Goal: Task Accomplishment & Management: Manage account settings

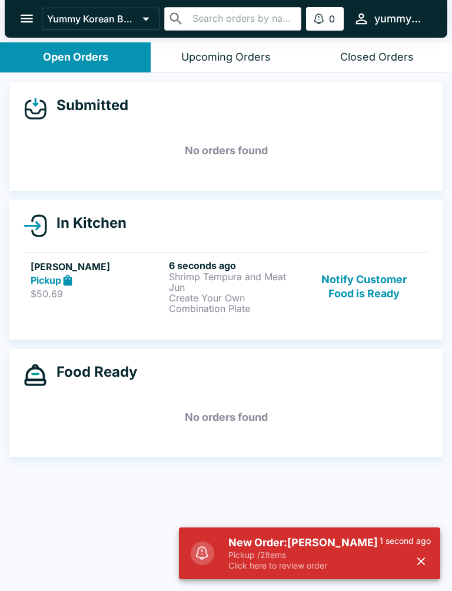
click at [224, 287] on p "Shrimp Tempura and Meat Jun" at bounding box center [236, 282] width 134 height 21
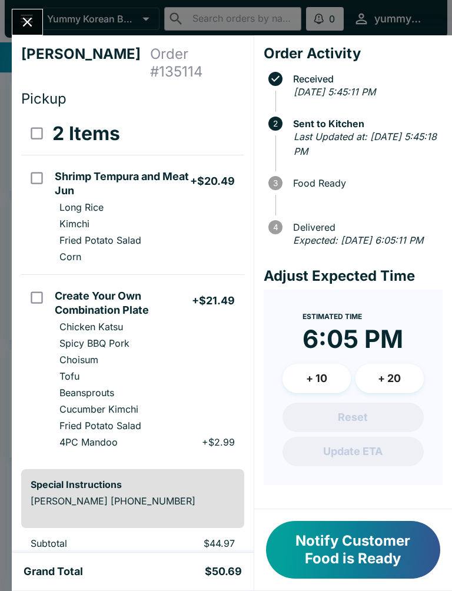
click at [409, 537] on button "Notify Customer Food is Ready" at bounding box center [353, 550] width 174 height 58
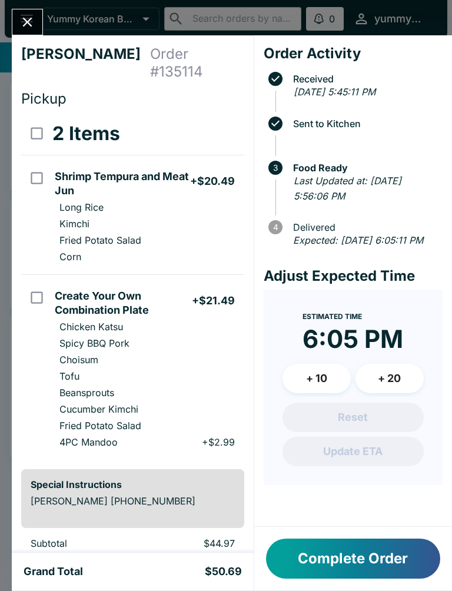
click at [31, 12] on button "Close" at bounding box center [27, 21] width 30 height 25
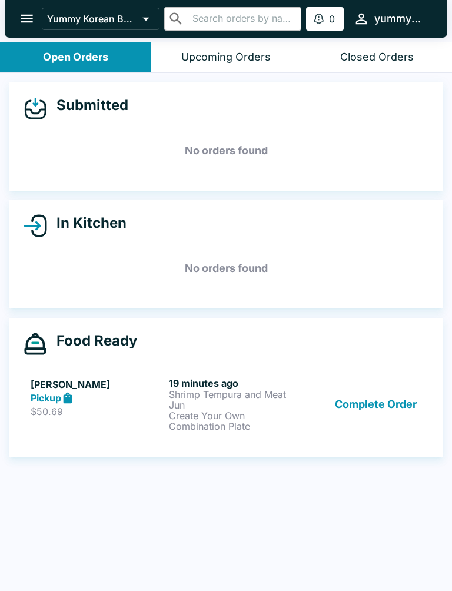
click at [389, 401] on button "Complete Order" at bounding box center [375, 405] width 91 height 54
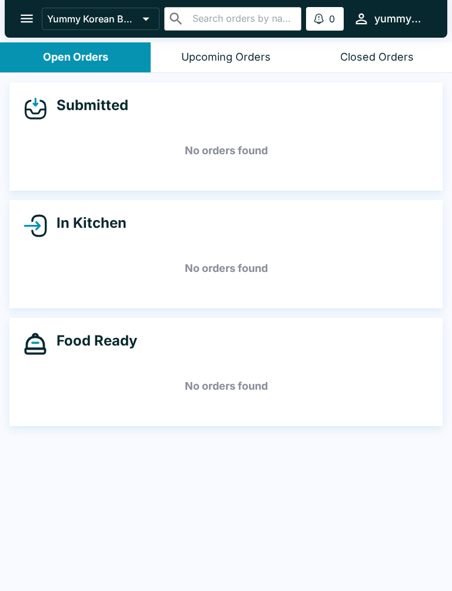
click at [383, 54] on div "Closed Orders" at bounding box center [378, 58] width 74 height 14
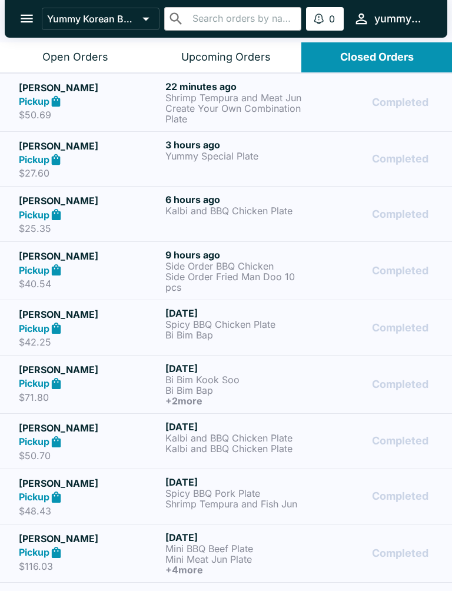
click at [101, 98] on div "Pickup" at bounding box center [90, 102] width 142 height 14
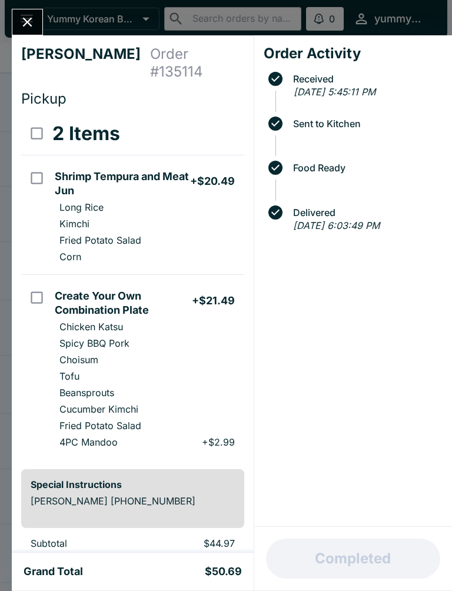
click at [36, 2] on div "[PERSON_NAME] Order # 135114 Pickup 2 Items Shrimp Tempura and Meat Jun + $20.4…" at bounding box center [226, 295] width 452 height 591
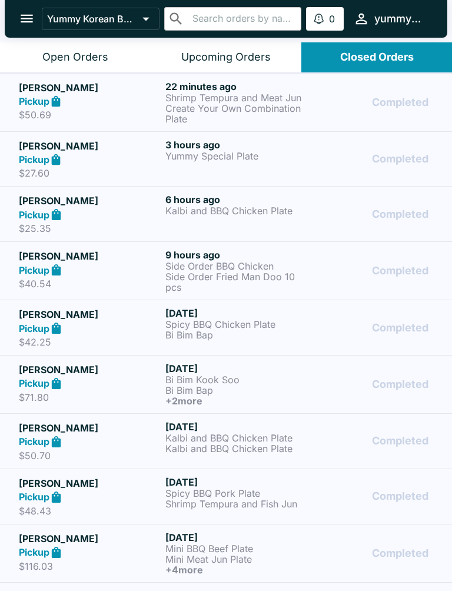
click at [67, 51] on div "Open Orders" at bounding box center [75, 58] width 66 height 14
